Goal: Task Accomplishment & Management: Manage account settings

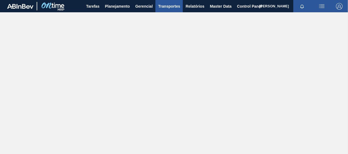
drag, startPoint x: 211, startPoint y: 4, endPoint x: 177, endPoint y: 12, distance: 35.8
click at [211, 4] on span "Master Data" at bounding box center [221, 6] width 22 height 7
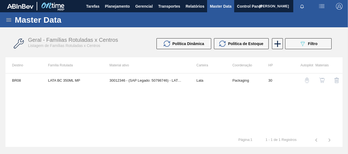
click at [7, 20] on icon at bounding box center [8, 20] width 7 height 7
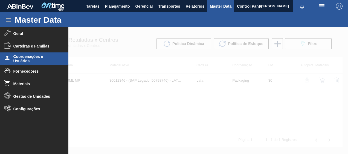
click at [13, 60] on span "Coordenações e Usuários" at bounding box center [35, 58] width 45 height 9
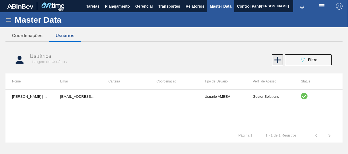
click at [277, 61] on icon at bounding box center [277, 60] width 6 height 6
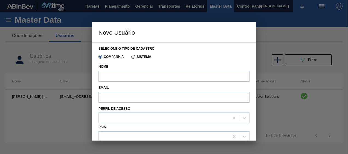
click at [135, 74] on input "Nome" at bounding box center [173, 76] width 151 height 11
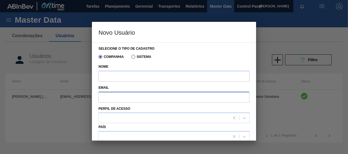
click at [119, 95] on input "Email" at bounding box center [173, 97] width 151 height 11
paste input "[EMAIL_ADDRESS][DOMAIN_NAME]"
type input "[EMAIL_ADDRESS][DOMAIN_NAME]"
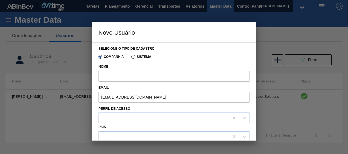
click at [115, 84] on label "Email" at bounding box center [173, 88] width 151 height 8
click at [116, 81] on input "Nome" at bounding box center [173, 76] width 151 height 11
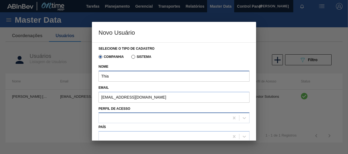
type input "Thia"
click at [103, 119] on div at bounding box center [164, 118] width 130 height 8
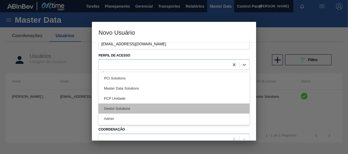
scroll to position [55, 0]
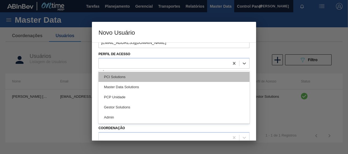
click at [128, 80] on div "PCI Solutions" at bounding box center [173, 77] width 151 height 10
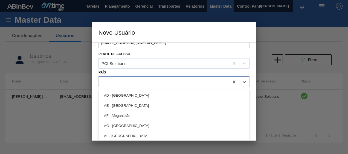
click at [126, 83] on div at bounding box center [164, 82] width 130 height 8
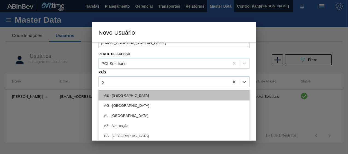
type input "br"
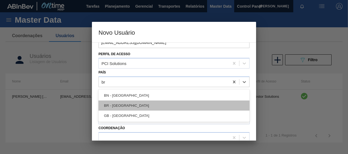
click at [125, 103] on div "BR - [GEOGRAPHIC_DATA]" at bounding box center [173, 106] width 151 height 10
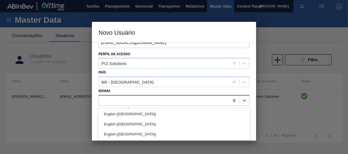
click at [124, 105] on div at bounding box center [173, 100] width 151 height 11
type input "po"
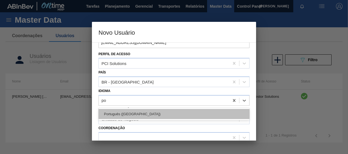
click at [125, 113] on div "Português ([GEOGRAPHIC_DATA])" at bounding box center [173, 114] width 151 height 10
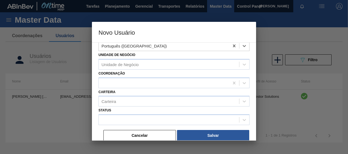
scroll to position [112, 0]
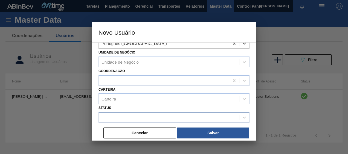
click at [125, 114] on div at bounding box center [169, 118] width 140 height 8
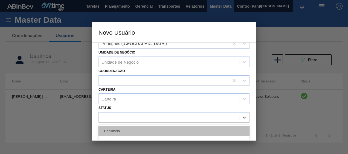
click at [115, 127] on div "Habilitado" at bounding box center [173, 131] width 151 height 10
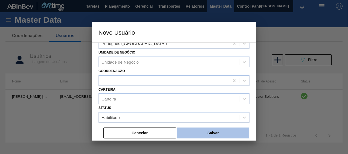
click at [231, 130] on button "Salvar" at bounding box center [213, 133] width 72 height 11
